Goal: Task Accomplishment & Management: Manage account settings

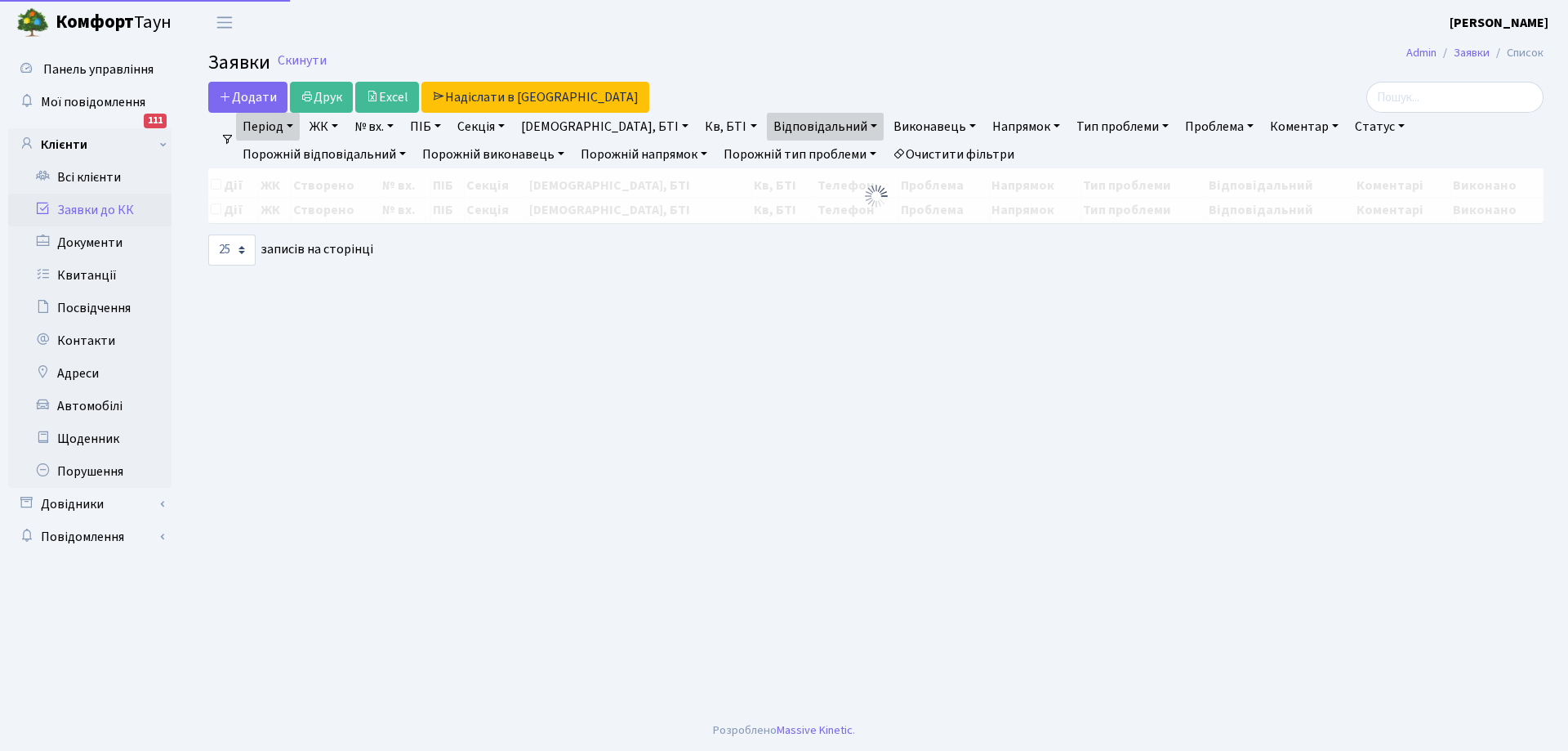
select select "25"
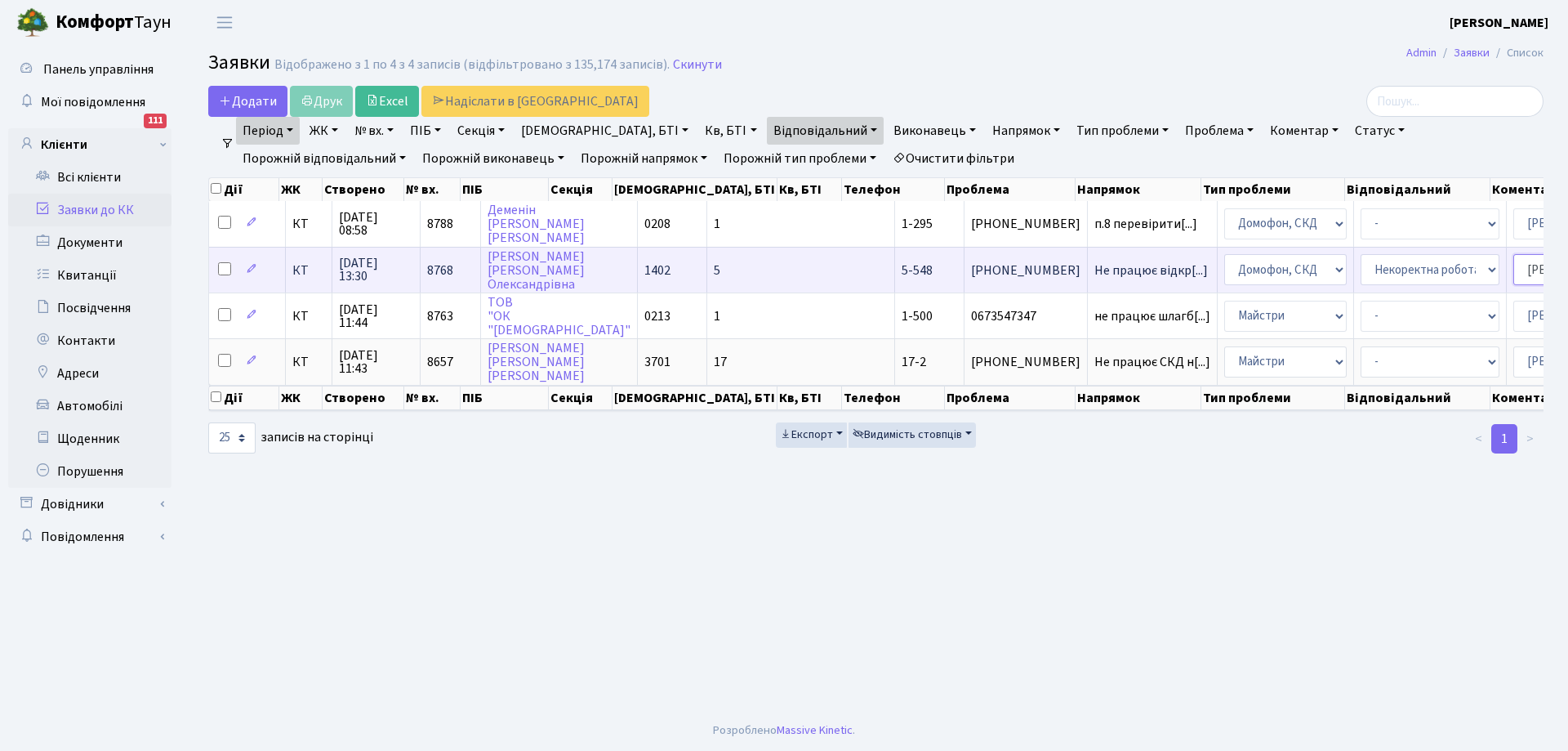
click at [1514, 273] on select "- Адміністратор ЖК ДП Адміністратор ЖК КТ Адміністратор ЖК СП [PERSON_NAME] [PE…" at bounding box center [1583, 270] width 139 height 31
select select "22"
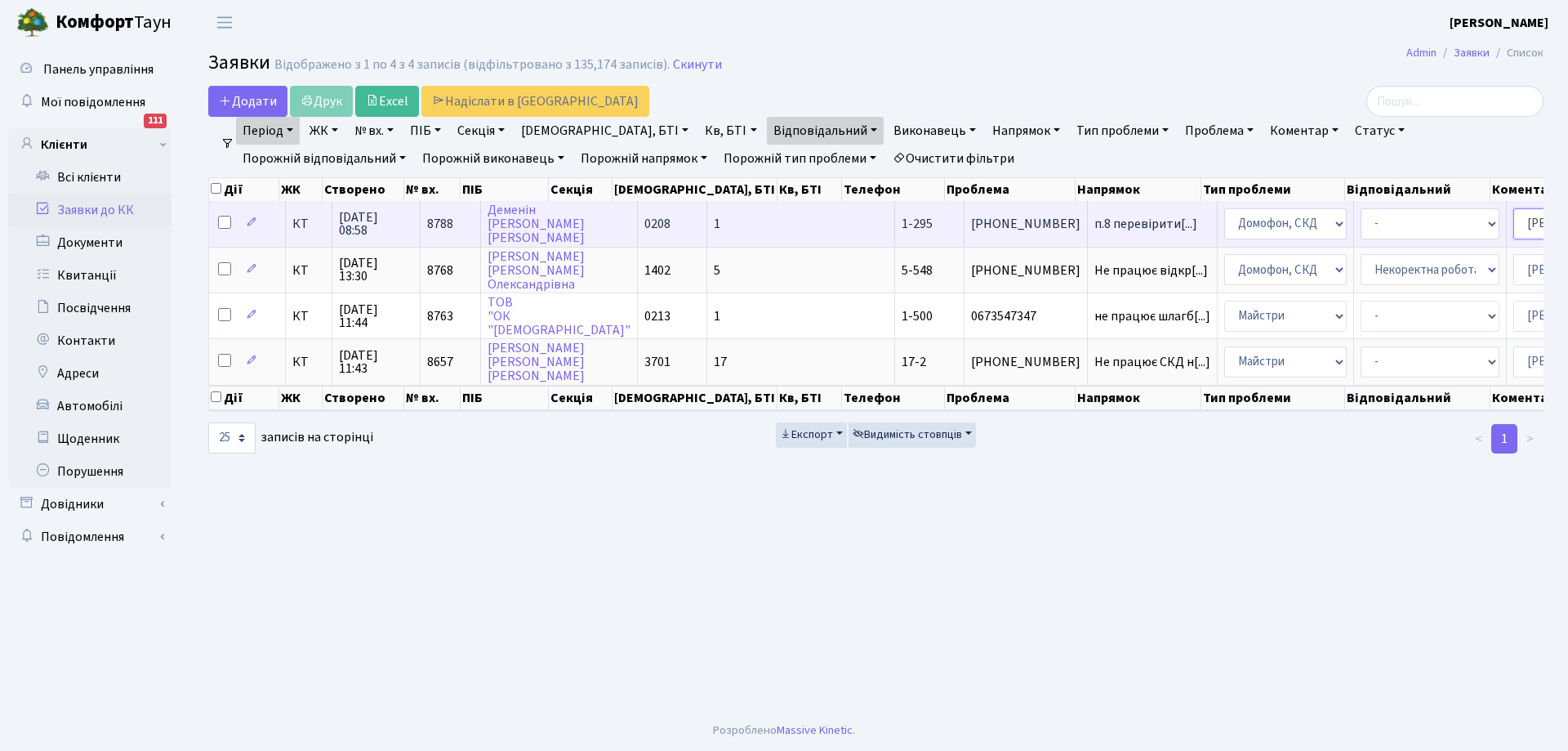
click at [1514, 220] on select "- Адміністратор ЖК ДП Адміністратор ЖК КТ Адміністратор ЖК СП [PERSON_NAME] [PE…" at bounding box center [1583, 224] width 139 height 31
select select "22"
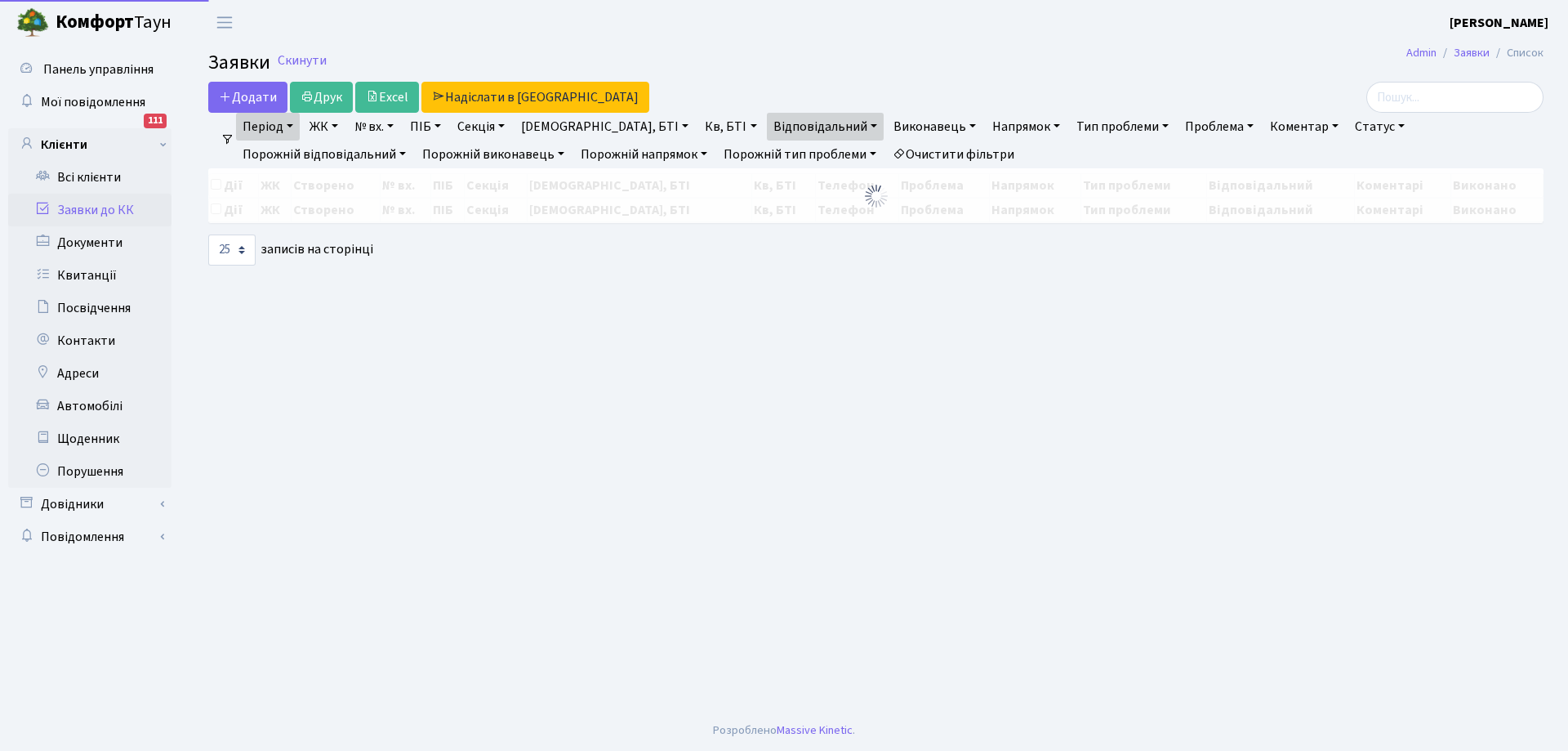
select select "25"
